Goal: Task Accomplishment & Management: Use online tool/utility

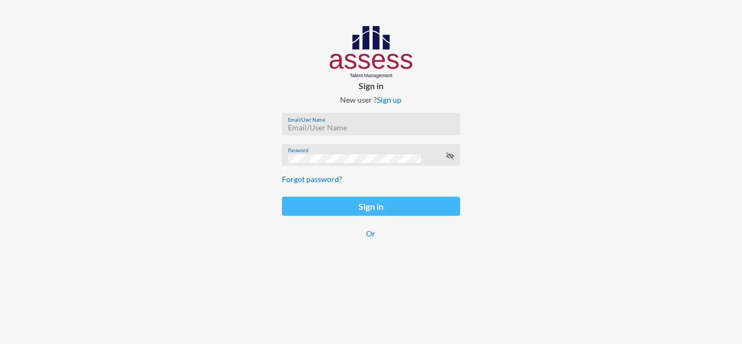
type input "carol.nashaat@assesstm.com"
click at [339, 201] on button "Sign in" at bounding box center [371, 206] width 178 height 19
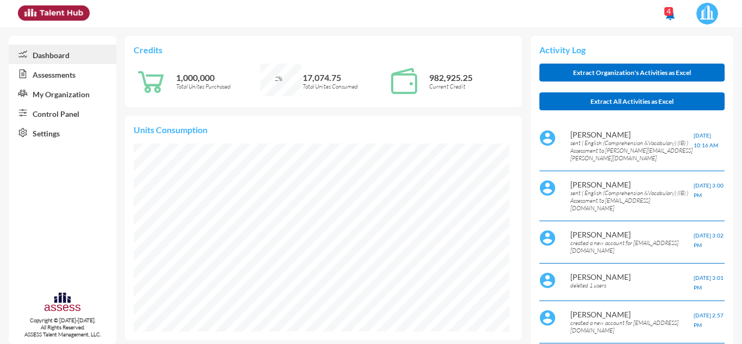
scroll to position [85, 171]
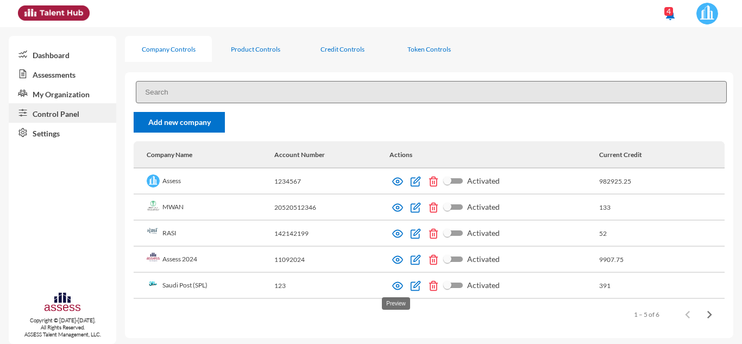
click at [397, 284] on img at bounding box center [397, 285] width 11 height 11
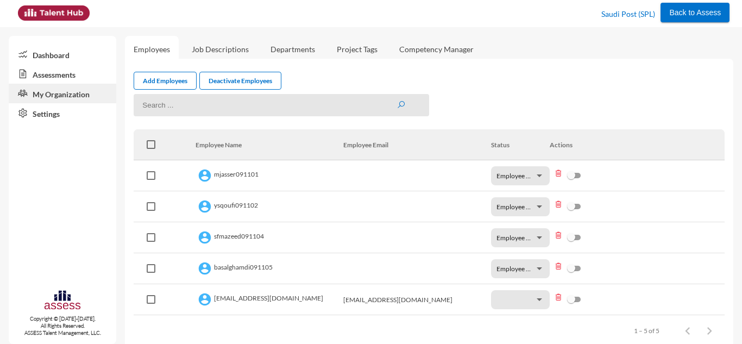
click at [57, 79] on link "Assessments" at bounding box center [63, 74] width 108 height 20
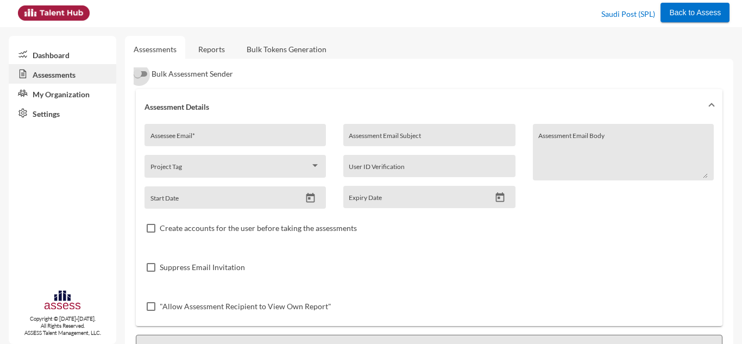
click at [145, 68] on label "Bulk Assessment Sender" at bounding box center [183, 73] width 99 height 13
click at [139, 77] on input "Bulk Assessment Sender" at bounding box center [139, 77] width 1 height 1
checkbox input "true"
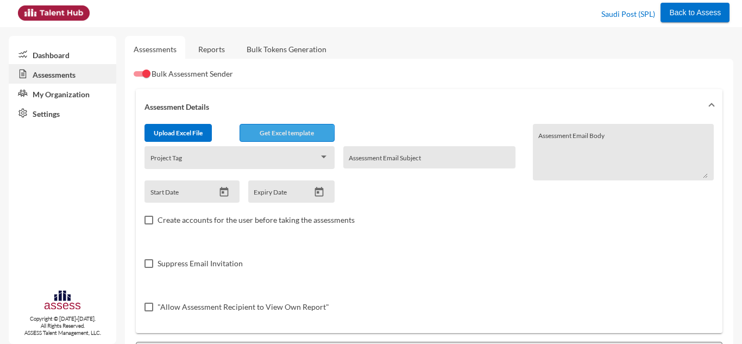
click at [256, 138] on button "Get Excel template" at bounding box center [287, 133] width 95 height 18
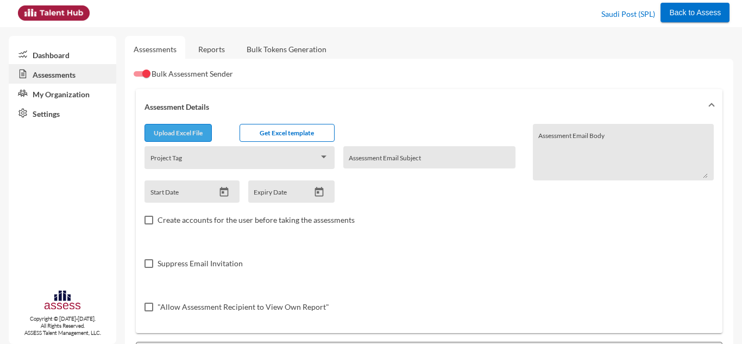
click at [174, 126] on button "Upload Excel File" at bounding box center [178, 133] width 67 height 18
click at [205, 129] on input "file" at bounding box center [178, 134] width 66 height 11
type input "C:\fakepath\excel.csv"
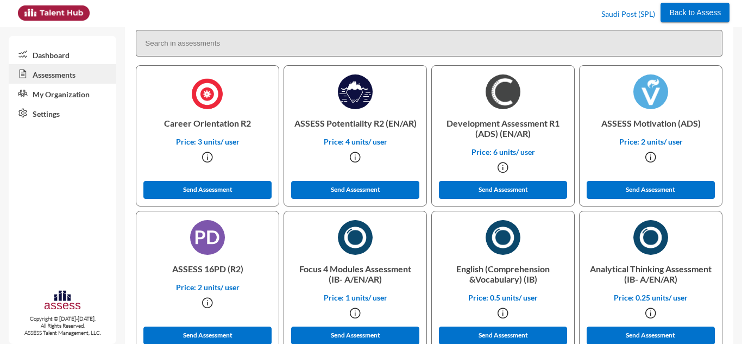
scroll to position [350, 0]
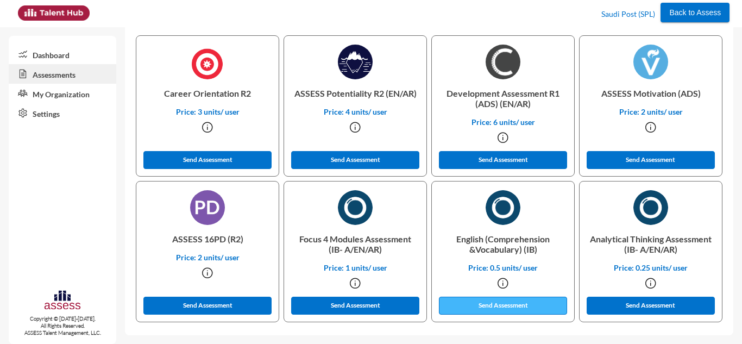
click at [474, 303] on button "Send Assessment" at bounding box center [503, 306] width 128 height 18
